Goal: Obtain resource: Obtain resource

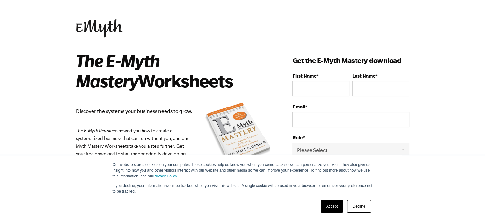
click at [337, 205] on link "Accept" at bounding box center [331, 206] width 23 height 13
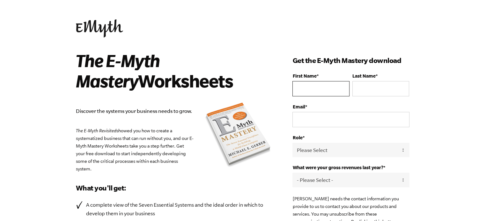
click at [322, 87] on input "First Name *" at bounding box center [320, 88] width 57 height 15
type input "Gianluca"
type input "Pompei"
type input "gianluca.pompei@gmail.com"
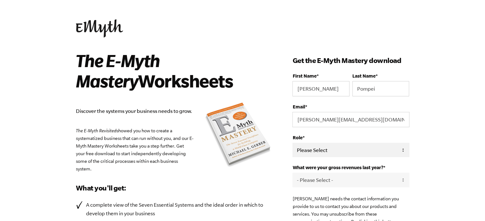
click at [341, 150] on select "Please Select Owner Partner / Co-Owner Executive Employee / Other" at bounding box center [350, 150] width 117 height 14
select select "Owner"
click at [292, 143] on select "Please Select Owner Partner / Co-Owner Executive Employee / Other" at bounding box center [350, 150] width 117 height 14
click at [435, 164] on body "Our website stores cookies on your computer. These cookies help us know you whe…" at bounding box center [242, 110] width 485 height 221
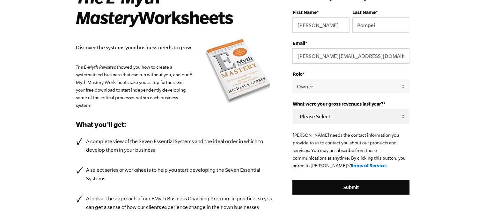
click at [370, 115] on select "- Please Select - 0-75K 76-150K 151-275K 276-500K 501-750K 751-1M 1-2.5M 2.5-5M…" at bounding box center [350, 116] width 117 height 14
select select "10M+"
click at [292, 109] on select "- Please Select - 0-75K 76-150K 151-275K 276-500K 501-750K 751-1M 1-2.5M 2.5-5M…" at bounding box center [350, 116] width 117 height 14
click at [456, 157] on body "Our website stores cookies on your computer. These cookies help us know you whe…" at bounding box center [242, 46] width 485 height 221
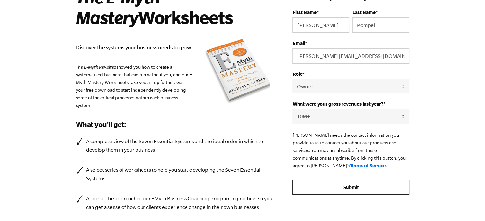
click at [380, 183] on input "Submit" at bounding box center [350, 187] width 117 height 15
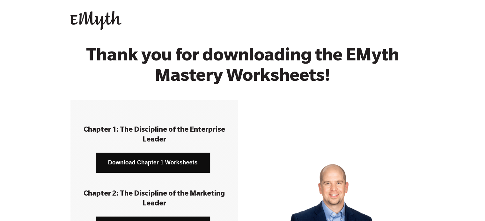
scroll to position [64, 0]
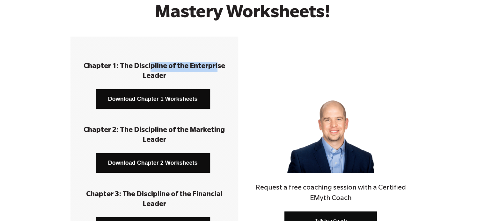
drag, startPoint x: 149, startPoint y: 65, endPoint x: 217, endPoint y: 62, distance: 68.2
click at [217, 62] on h3 "Chapter 1: The Discipline of the Enterprise Leader" at bounding box center [154, 72] width 148 height 20
click at [186, 98] on link "Download Chapter 1 Worksheets" at bounding box center [153, 99] width 114 height 20
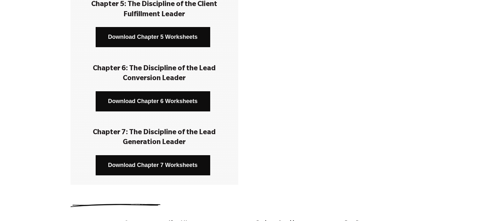
scroll to position [478, 0]
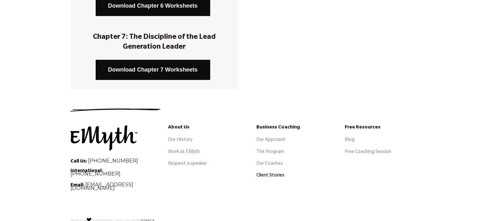
click at [267, 174] on link "Client Stories" at bounding box center [270, 176] width 28 height 5
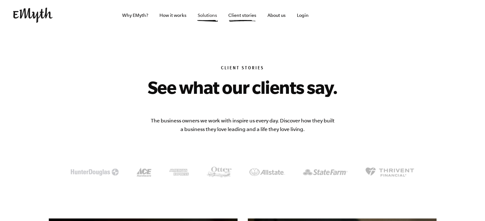
click at [215, 15] on link "Solutions" at bounding box center [207, 15] width 30 height 31
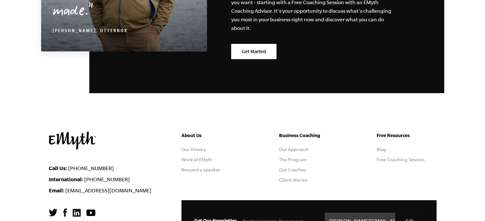
scroll to position [1213, 0]
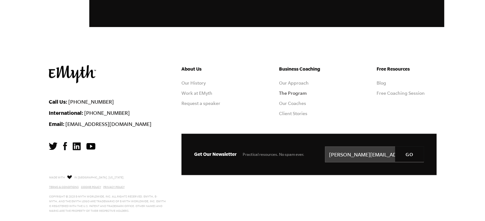
click at [302, 93] on link "The Program" at bounding box center [293, 93] width 28 height 5
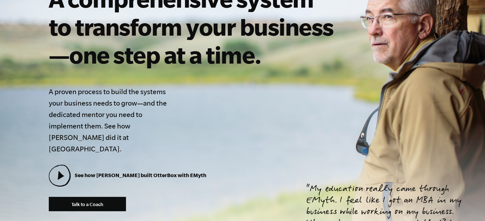
scroll to position [190, 0]
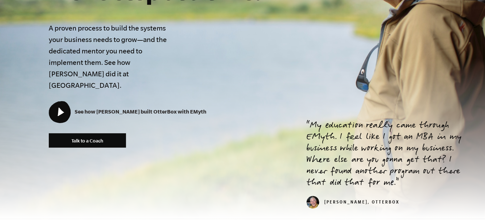
click at [62, 102] on icon at bounding box center [59, 112] width 21 height 21
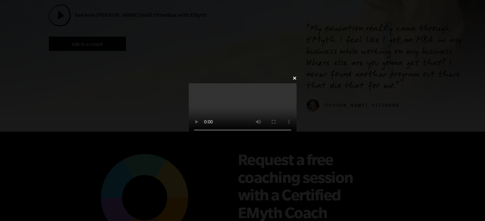
scroll to position [446, 0]
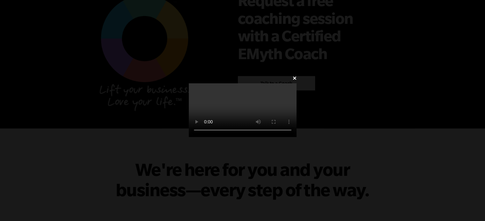
click at [296, 83] on video at bounding box center [243, 110] width 108 height 54
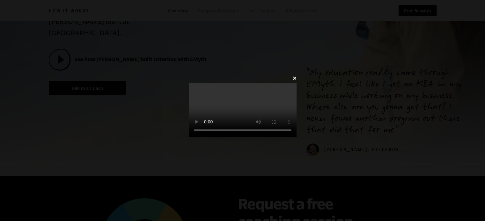
scroll to position [0, 0]
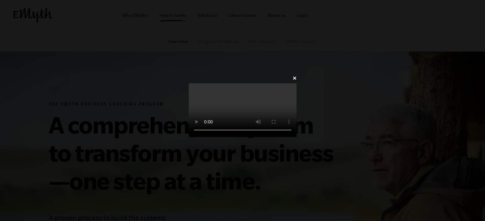
scroll to position [190, 0]
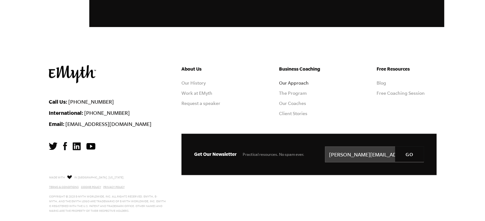
click at [300, 84] on link "Our Approach" at bounding box center [294, 83] width 30 height 5
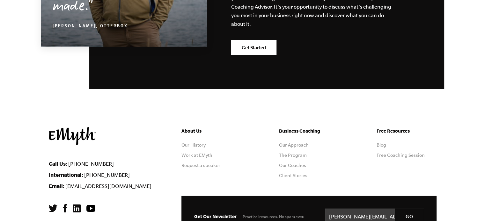
scroll to position [2073, 0]
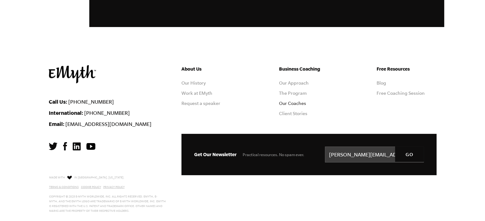
click at [292, 103] on link "Our Coaches" at bounding box center [292, 103] width 27 height 5
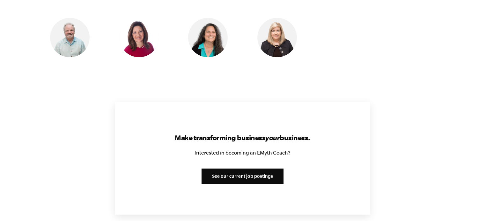
scroll to position [733, 0]
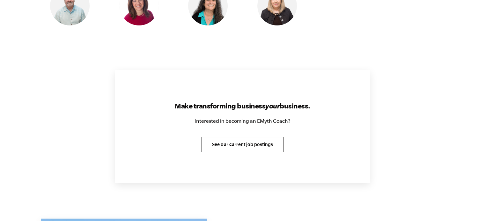
click at [248, 144] on link "See our current job postings" at bounding box center [242, 144] width 82 height 15
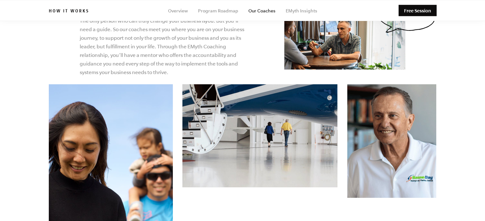
scroll to position [0, 0]
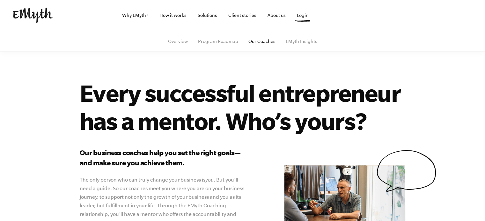
click at [296, 18] on link "Login" at bounding box center [302, 15] width 22 height 31
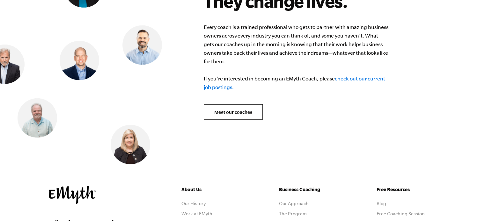
scroll to position [2485, 0]
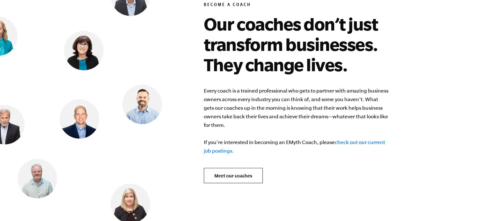
click at [355, 140] on link "check out our current job postings." at bounding box center [294, 147] width 181 height 14
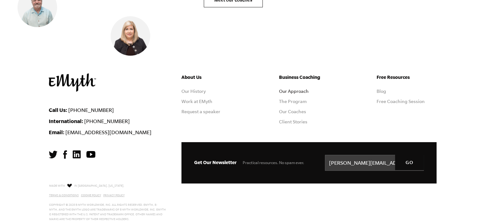
scroll to position [2629, 0]
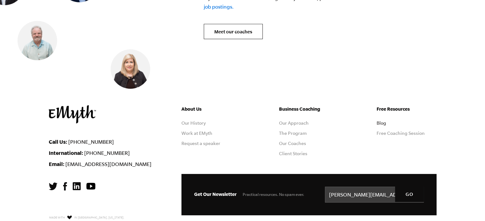
click at [385, 121] on link "Blog" at bounding box center [381, 123] width 10 height 5
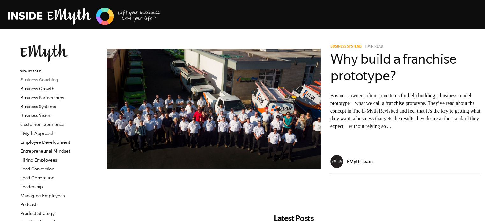
click at [47, 79] on link "Business Coaching" at bounding box center [39, 79] width 38 height 5
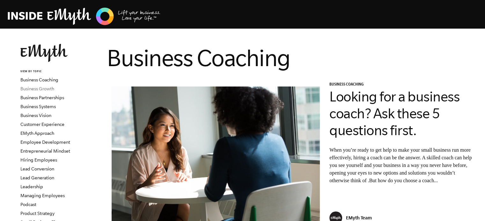
click at [46, 89] on link "Business Growth" at bounding box center [37, 88] width 34 height 5
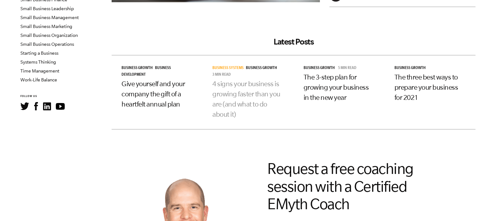
scroll to position [159, 0]
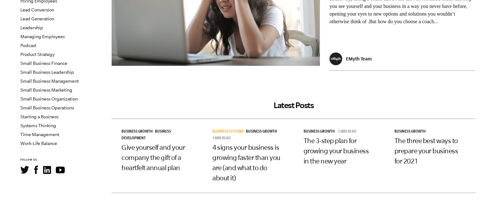
click at [46, 50] on li "Product Strategy" at bounding box center [58, 54] width 77 height 9
click at [46, 54] on link "Product Strategy" at bounding box center [37, 54] width 34 height 5
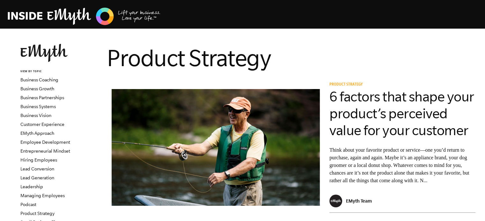
click at [45, 18] on img at bounding box center [84, 16] width 153 height 19
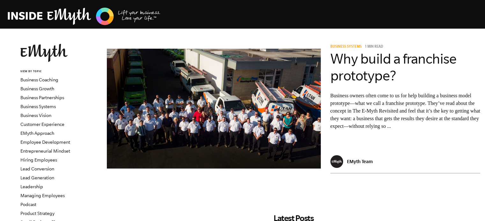
click at [42, 12] on img at bounding box center [84, 16] width 153 height 19
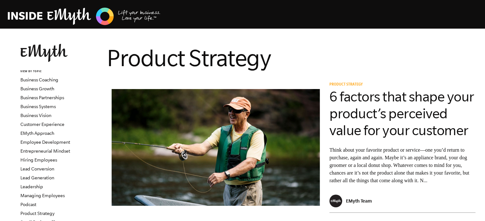
click at [59, 23] on img at bounding box center [84, 16] width 153 height 19
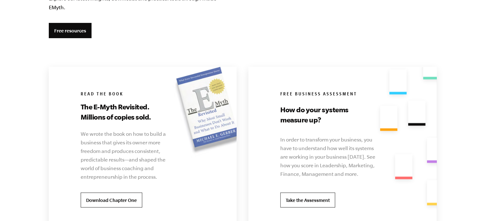
scroll to position [1083, 0]
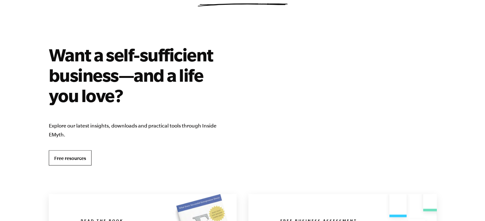
click at [77, 159] on link "Free resources" at bounding box center [70, 157] width 43 height 15
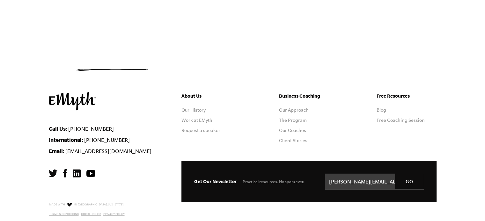
scroll to position [32, 0]
